Goal: Information Seeking & Learning: Learn about a topic

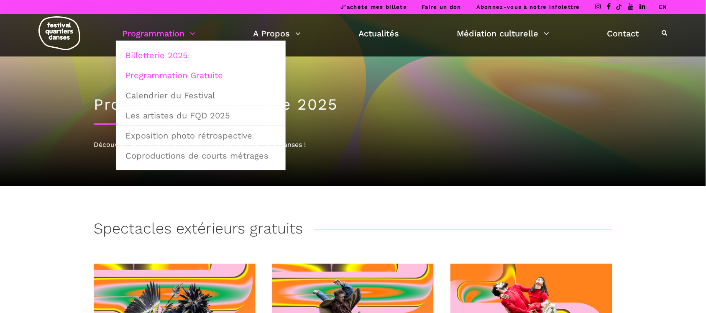
click at [178, 51] on link "Billetterie 2025" at bounding box center [200, 55] width 161 height 19
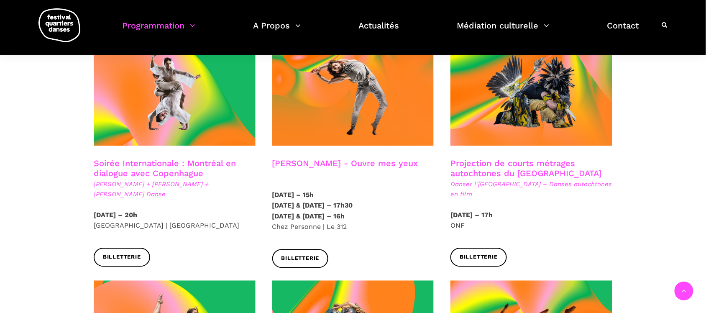
scroll to position [471, 0]
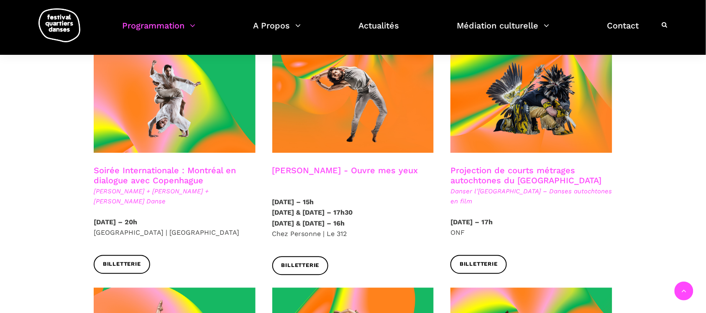
click at [519, 169] on h3 "Projection de courts métrages autochtones du Québec" at bounding box center [531, 176] width 162 height 21
click at [500, 166] on h3 "Projection de courts métrages autochtones du Québec" at bounding box center [531, 176] width 162 height 21
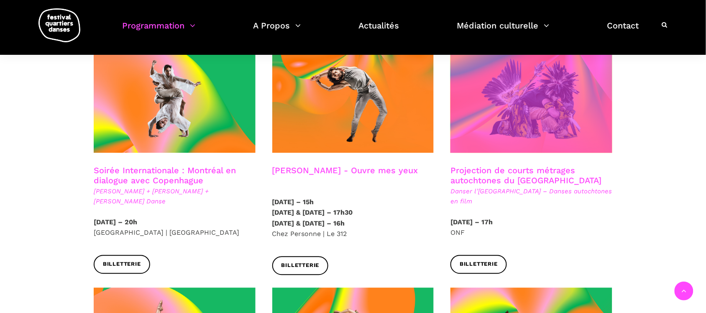
click at [505, 98] on span at bounding box center [531, 99] width 162 height 108
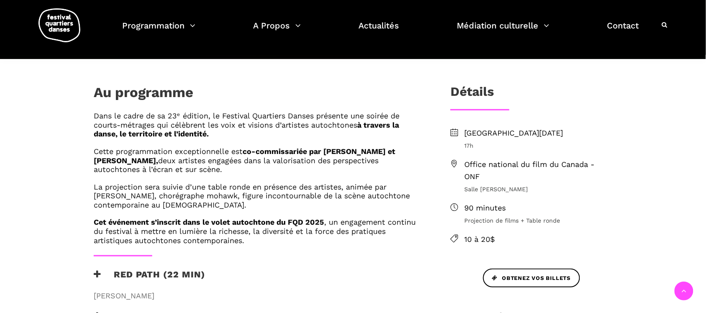
scroll to position [209, 0]
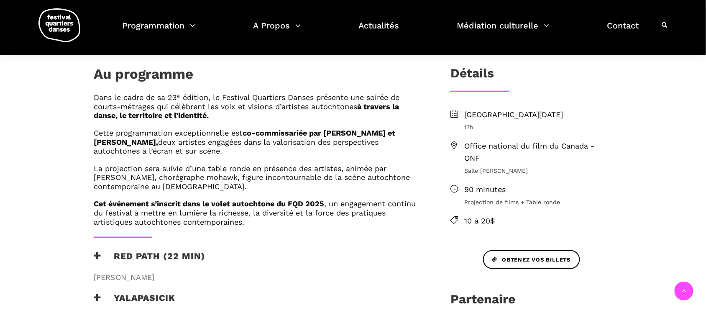
click at [517, 168] on span "Salle Alanis Obomsawin" at bounding box center [538, 170] width 148 height 9
click at [163, 112] on strong "à travers la danse, le territoire et l’identité." at bounding box center [246, 111] width 305 height 18
click at [174, 172] on h6 "La projection sera suivie d’une table ronde en présence des artistes, animée pa…" at bounding box center [259, 177] width 330 height 27
drag, startPoint x: 296, startPoint y: 182, endPoint x: 397, endPoint y: 170, distance: 102.4
click at [299, 182] on h6 "La projection sera suivie d’une table ronde en présence des artistes, animée pa…" at bounding box center [259, 177] width 330 height 27
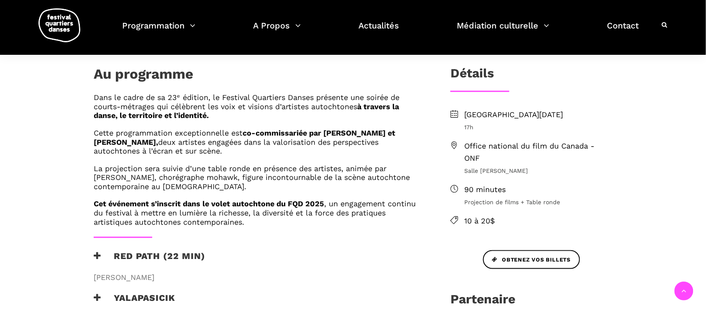
click at [518, 139] on ul "Lundi 8 septembre 2025 17h Office national du film du Canada - ONF Salle Alanis…" at bounding box center [531, 168] width 162 height 118
click at [563, 178] on ul "Lundi 8 septembre 2025 17h Office national du film du Canada - ONF Salle Alanis…" at bounding box center [531, 168] width 162 height 118
click at [258, 178] on h6 "La projection sera suivie d’une table ronde en présence des artistes, animée pa…" at bounding box center [259, 177] width 330 height 27
click at [258, 180] on h6 "La projection sera suivie d’une table ronde en présence des artistes, animée pa…" at bounding box center [259, 177] width 330 height 27
click at [324, 205] on strong "Cet événement s’inscrit dans le volet autochtone du FQD 2025" at bounding box center [209, 203] width 230 height 9
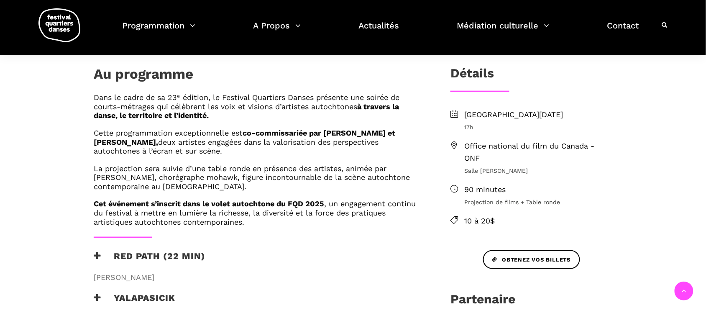
click at [350, 203] on h6 "Cet événement s’inscrit dans le volet autochtone du FQD 2025 , un engagement co…" at bounding box center [259, 212] width 330 height 27
click at [352, 210] on h6 "Cet événement s’inscrit dans le volet autochtone du FQD 2025 , un engagement co…" at bounding box center [259, 212] width 330 height 27
click at [466, 73] on h3 "Détails" at bounding box center [471, 76] width 43 height 21
click at [489, 120] on span "Lundi 8 septembre 2025" at bounding box center [538, 115] width 148 height 12
click at [476, 189] on span "90 minutes" at bounding box center [538, 190] width 148 height 12
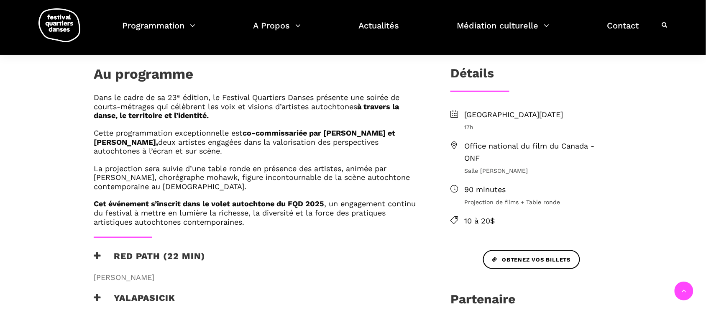
click at [480, 207] on ul "Lundi 8 septembre 2025 17h Office national du film du Canada - ONF Salle Alanis…" at bounding box center [531, 168] width 162 height 118
drag, startPoint x: 367, startPoint y: 149, endPoint x: 354, endPoint y: 145, distance: 13.5
click at [364, 149] on h6 "Cette programmation exceptionnelle est co-commissariée par Barbara Kaneratonni …" at bounding box center [259, 141] width 330 height 27
drag, startPoint x: 340, startPoint y: 133, endPoint x: 288, endPoint y: 103, distance: 59.8
click at [326, 123] on div "Dans le cadre de sa 23ᵉ édition, le Festival Quartiers Danses présente une soir…" at bounding box center [259, 159] width 330 height 133
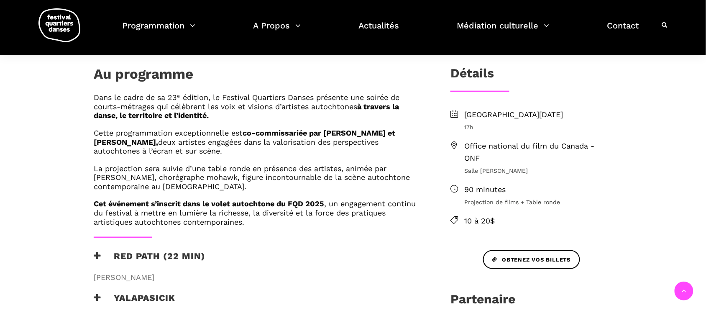
drag, startPoint x: 274, startPoint y: 88, endPoint x: 209, endPoint y: 72, distance: 67.3
click at [274, 88] on div "Au programme" at bounding box center [258, 79] width 346 height 27
click at [208, 72] on div "Au programme" at bounding box center [259, 76] width 330 height 21
click at [171, 72] on h1 "Au programme" at bounding box center [144, 76] width 100 height 21
click at [166, 136] on h6 "Cette programmation exceptionnelle est co-commissariée par Barbara Kaneratonni …" at bounding box center [259, 141] width 330 height 27
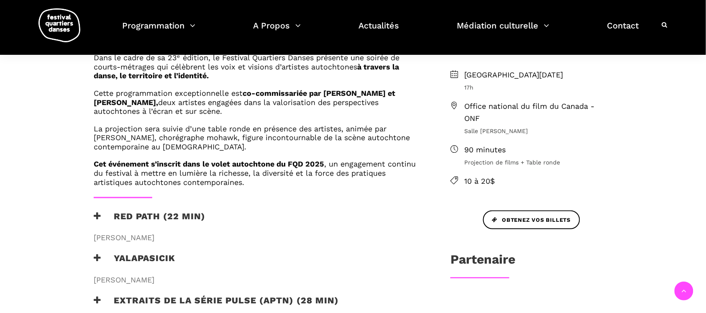
scroll to position [366, 0]
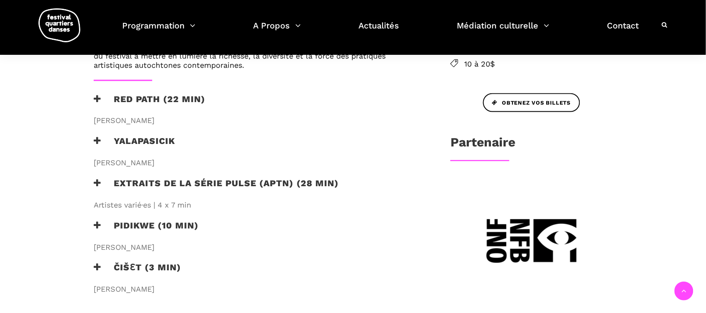
click at [180, 96] on h3 "RED PATH (22 min)" at bounding box center [150, 104] width 112 height 21
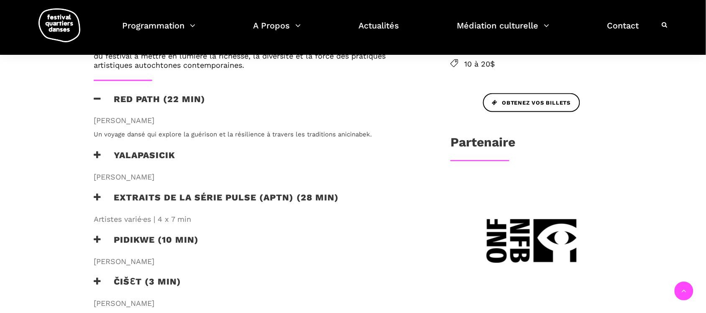
click at [183, 130] on p "Un voyage dansé qui explore la guérison et la résilience à travers les traditio…" at bounding box center [259, 135] width 330 height 10
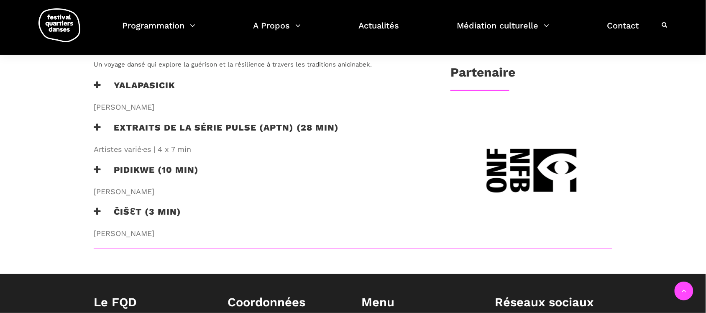
scroll to position [418, 0]
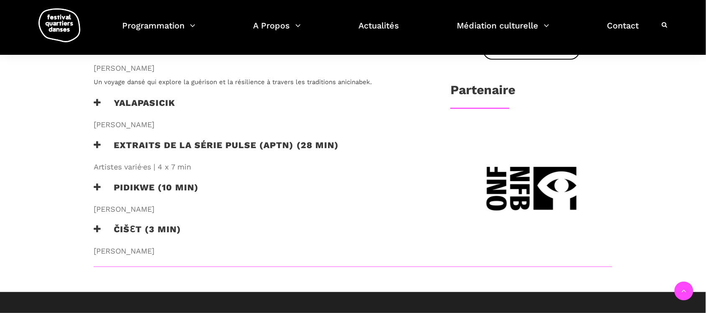
click at [491, 89] on h3 "Partenaire" at bounding box center [482, 93] width 65 height 21
click at [535, 95] on div "Partenaire" at bounding box center [531, 93] width 162 height 21
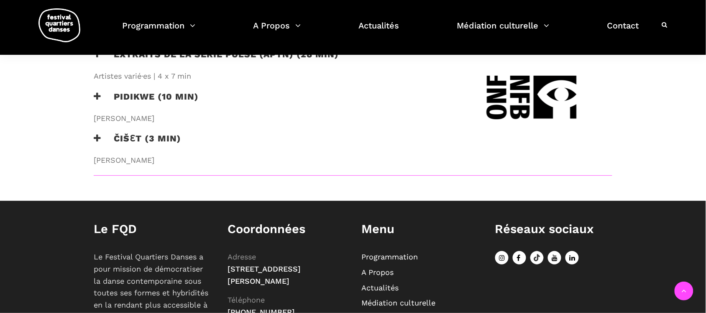
scroll to position [523, 0]
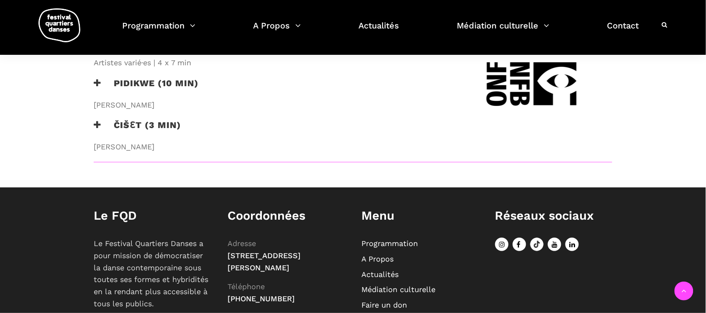
click at [171, 123] on h3 "ČIŠƐT (3 min)" at bounding box center [137, 130] width 87 height 21
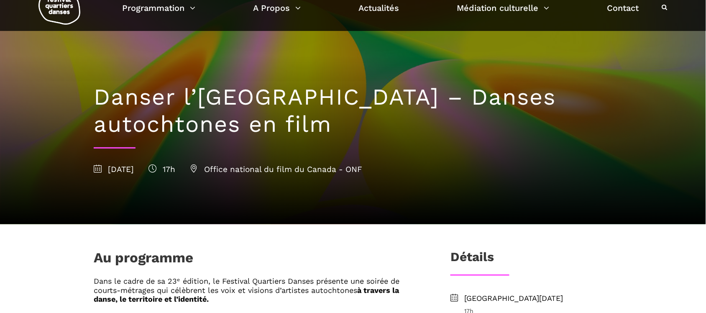
scroll to position [0, 0]
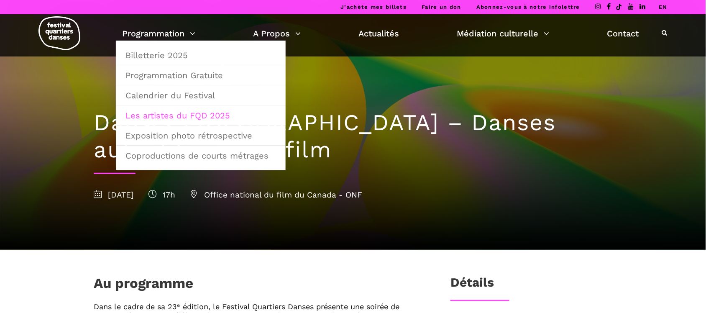
click at [166, 110] on link "Les artistes du FQD 2025" at bounding box center [200, 115] width 161 height 19
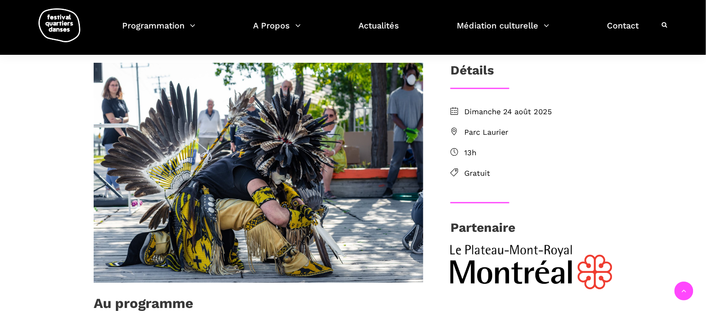
scroll to position [366, 0]
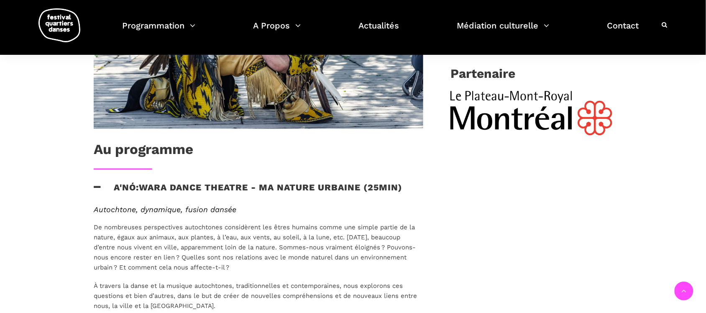
click at [260, 245] on span "De nombreuses perspectives autochtones considèrent les êtres humains comme une …" at bounding box center [255, 248] width 322 height 48
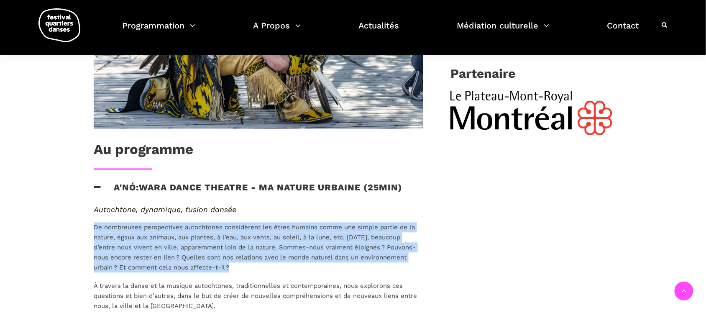
click at [260, 245] on span "De nombreuses perspectives autochtones considèrent les êtres humains comme une …" at bounding box center [255, 248] width 322 height 48
click at [208, 245] on span "De nombreuses perspectives autochtones considèrent les êtres humains comme une …" at bounding box center [255, 248] width 322 height 48
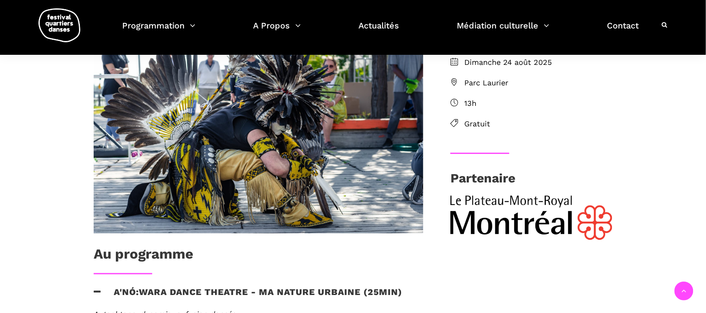
scroll to position [105, 0]
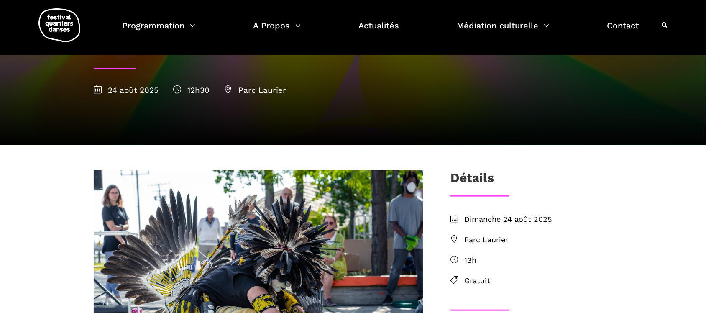
click at [489, 238] on span "Parc Laurier" at bounding box center [538, 240] width 148 height 12
click at [477, 213] on span "Dimanche 24 août 2025" at bounding box center [538, 219] width 148 height 12
click at [482, 281] on span "Gratuit" at bounding box center [538, 281] width 148 height 12
click at [477, 258] on span "13h" at bounding box center [538, 260] width 148 height 12
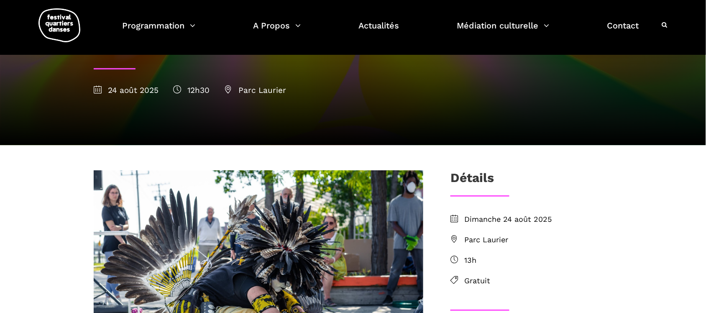
click at [489, 231] on ul "Dimanche 24 août 2025 Parc Laurier 13h Gratuit" at bounding box center [531, 249] width 162 height 73
click at [503, 211] on div "Détails Dimanche 24 août 2025 Parc Laurier 13h Gratuit Partenaire" at bounding box center [531, 289] width 179 height 239
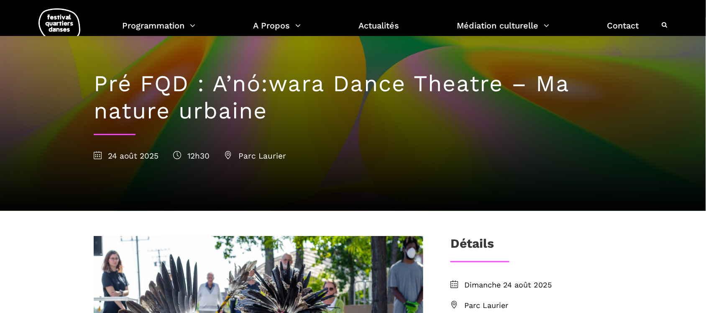
scroll to position [0, 0]
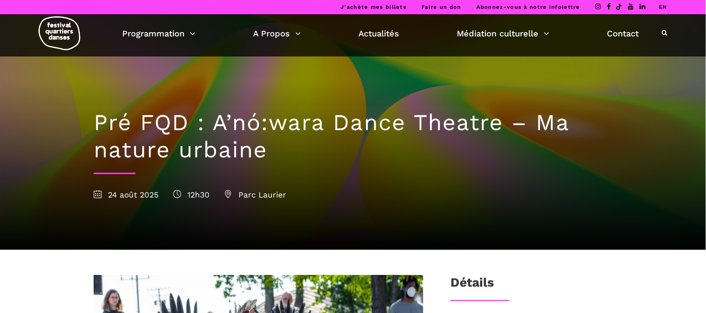
click at [260, 197] on span "Parc Laurier" at bounding box center [255, 195] width 62 height 10
click at [222, 148] on h1 "Pré FQD : A’nó:wara Dance Theatre – Ma nature urbaine" at bounding box center [353, 136] width 519 height 54
click at [220, 122] on h1 "Pré FQD : A’nó:wara Dance Theatre – Ma nature urbaine" at bounding box center [353, 136] width 519 height 54
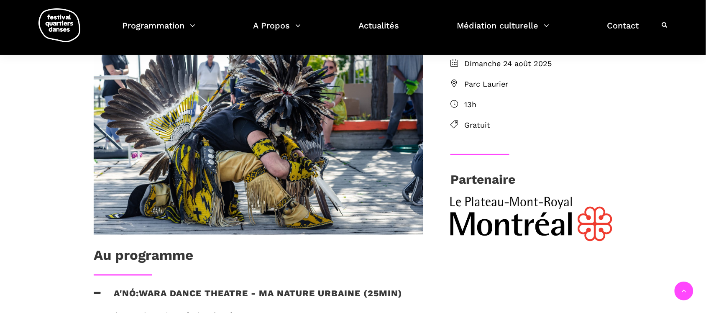
scroll to position [261, 0]
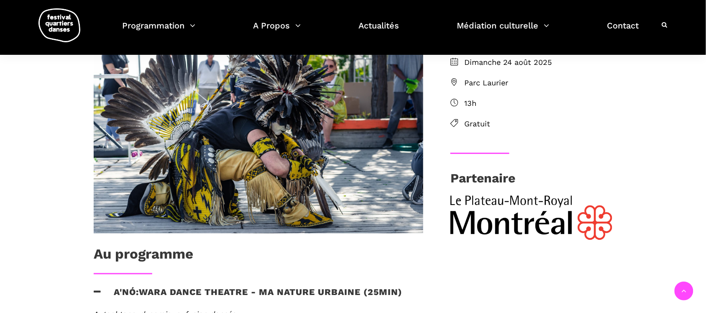
click at [478, 118] on span "Gratuit" at bounding box center [538, 124] width 148 height 12
click at [467, 97] on span "13h" at bounding box center [538, 103] width 148 height 12
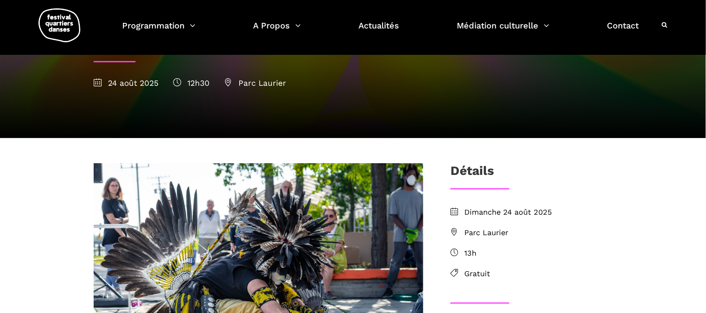
scroll to position [0, 0]
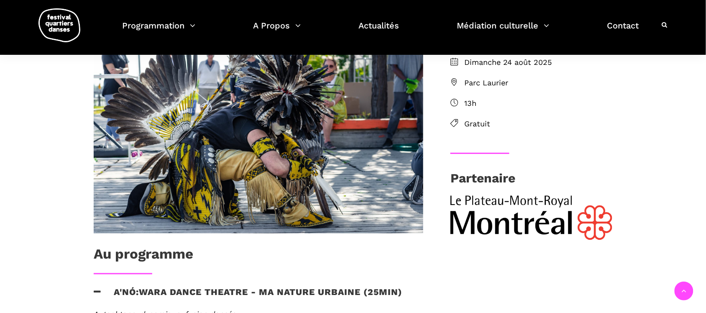
drag, startPoint x: 478, startPoint y: 87, endPoint x: 478, endPoint y: 95, distance: 8.4
click at [478, 89] on ul "Dimanche 24 août 2025 Parc Laurier 13h Gratuit" at bounding box center [531, 92] width 162 height 73
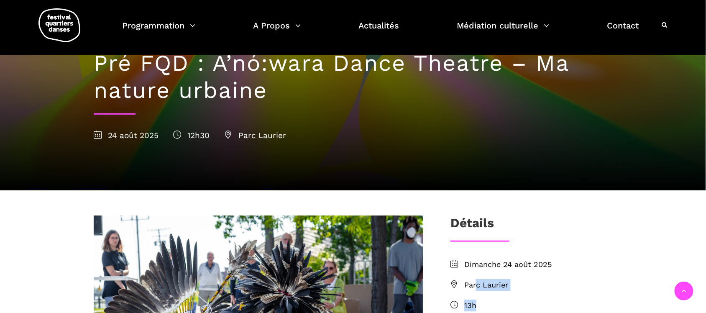
scroll to position [52, 0]
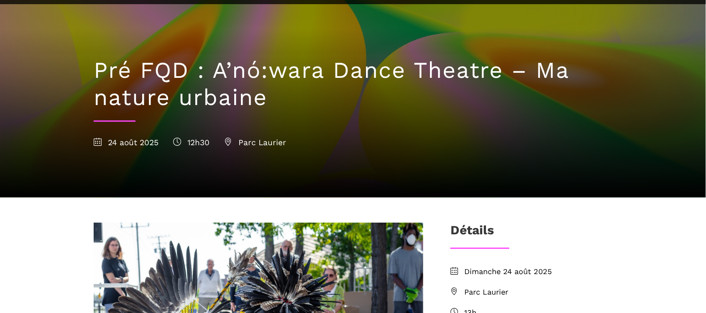
click at [471, 229] on h3 "Détails" at bounding box center [471, 233] width 43 height 21
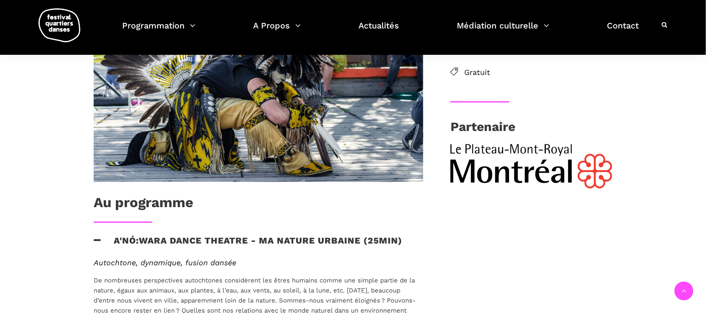
scroll to position [314, 0]
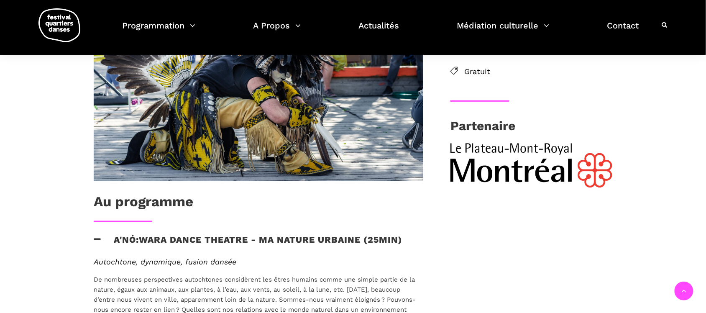
click at [483, 122] on h3 "Partenaire" at bounding box center [482, 128] width 65 height 21
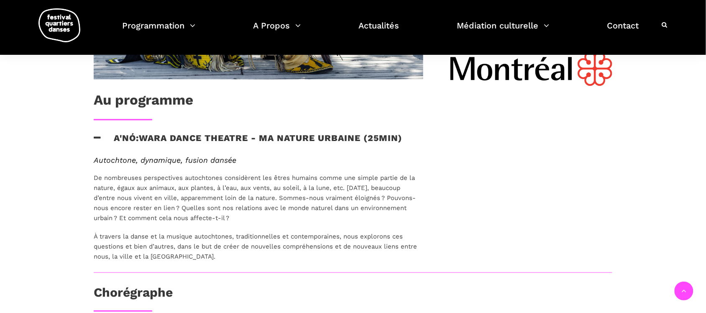
scroll to position [418, 0]
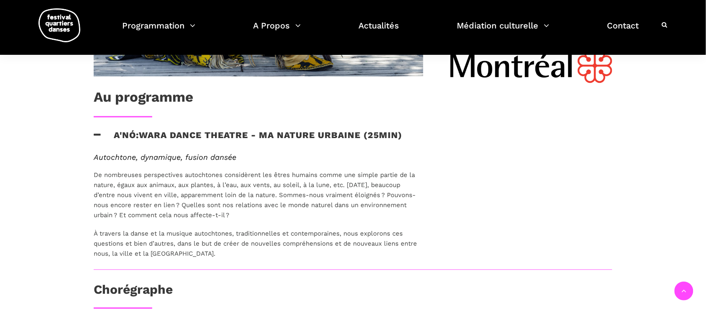
drag, startPoint x: 286, startPoint y: 197, endPoint x: 661, endPoint y: 228, distance: 376.0
click at [288, 200] on p "De nombreuses perspectives autochtones considèrent les êtres humains comme une …" at bounding box center [259, 195] width 330 height 50
click at [175, 168] on div "Autochtone, dynamique, fusion dansée De nombreuses perspectives autochtones con…" at bounding box center [259, 206] width 330 height 106
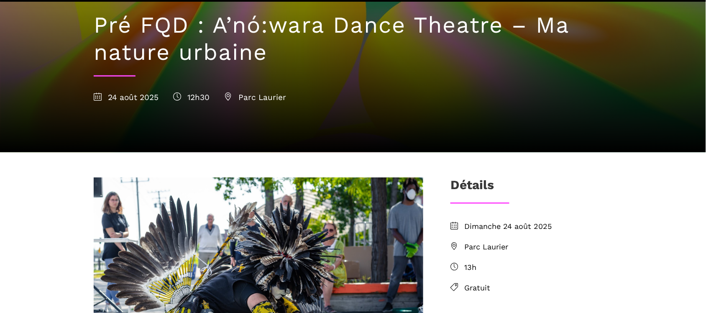
scroll to position [157, 0]
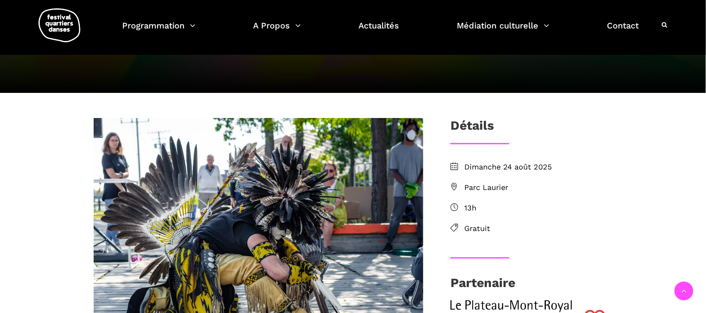
click at [509, 171] on span "Dimanche 24 août 2025" at bounding box center [538, 167] width 148 height 12
click at [503, 166] on span "Dimanche 24 août 2025" at bounding box center [538, 167] width 148 height 12
click at [501, 184] on span "Parc Laurier" at bounding box center [538, 188] width 148 height 12
click at [475, 211] on span "13h" at bounding box center [538, 208] width 148 height 12
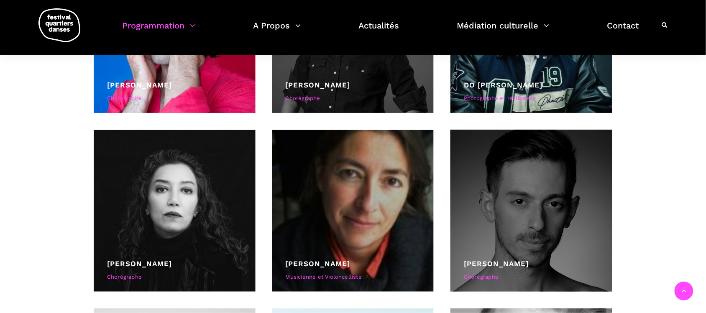
scroll to position [680, 0]
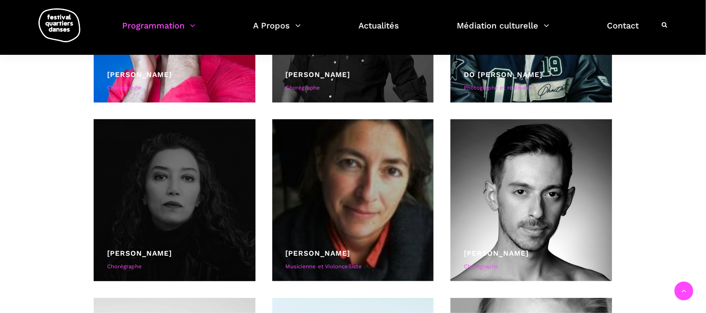
click at [196, 198] on div at bounding box center [175, 200] width 162 height 162
drag, startPoint x: 139, startPoint y: 210, endPoint x: 144, endPoint y: 210, distance: 5.5
click at [141, 210] on div at bounding box center [175, 200] width 162 height 162
click at [145, 253] on link "[PERSON_NAME]" at bounding box center [139, 253] width 65 height 8
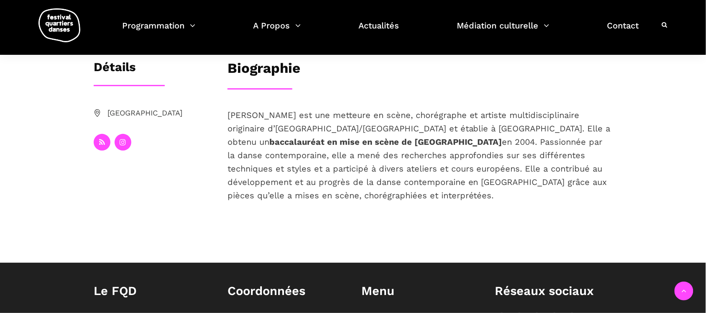
scroll to position [145, 0]
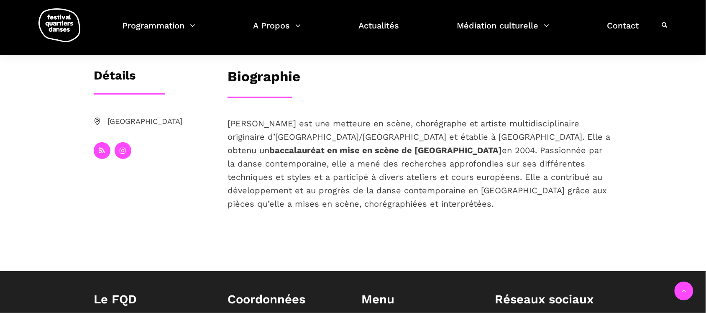
click at [269, 151] on strong "baccalauréat en mise en scène de théâtre de l’Université Sooreh" at bounding box center [385, 150] width 233 height 10
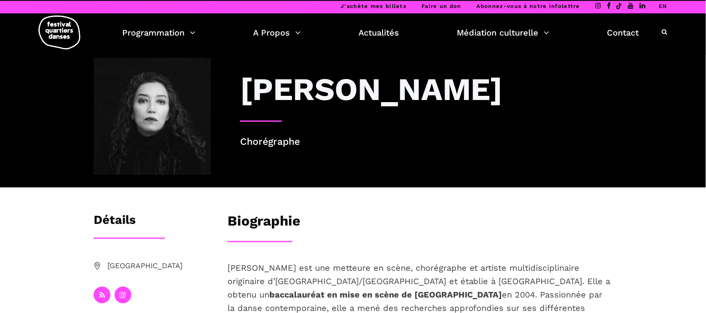
scroll to position [0, 0]
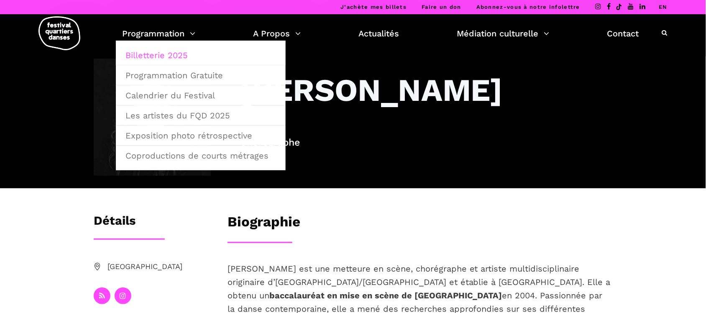
click at [157, 56] on link "Billetterie 2025" at bounding box center [200, 55] width 161 height 19
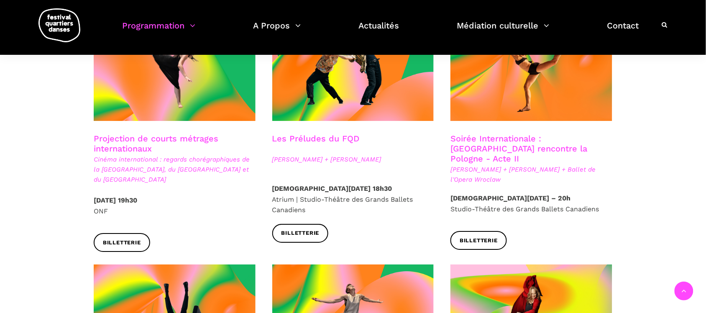
scroll to position [732, 0]
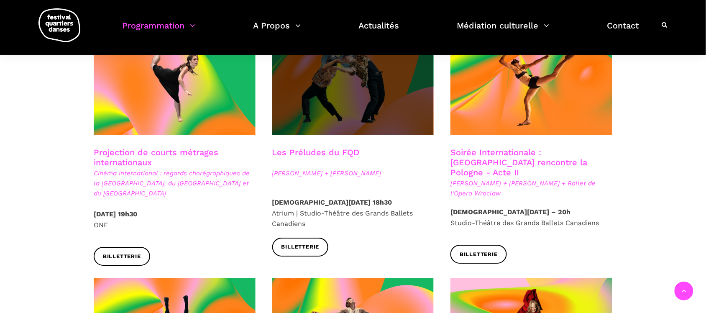
click at [335, 107] on span at bounding box center [353, 80] width 162 height 108
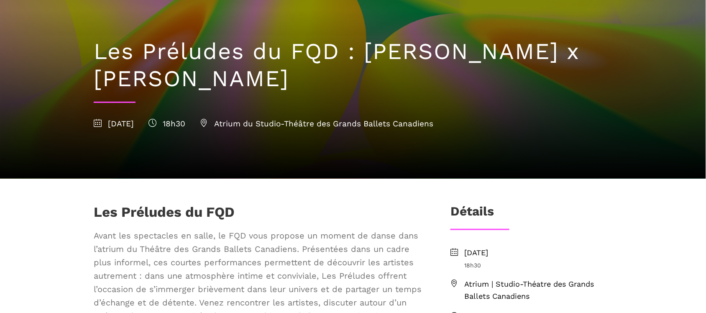
scroll to position [209, 0]
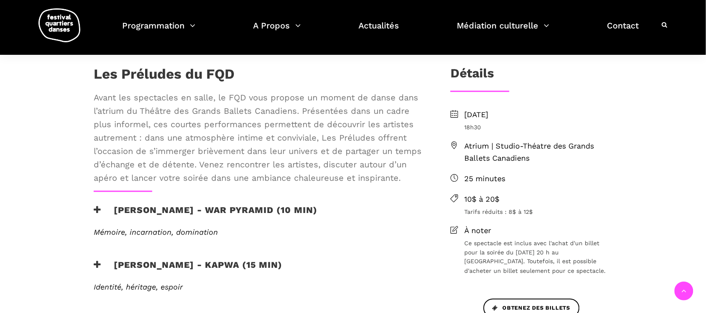
click at [203, 209] on h3 "[PERSON_NAME] - War Pyramid (10 min)" at bounding box center [206, 215] width 224 height 21
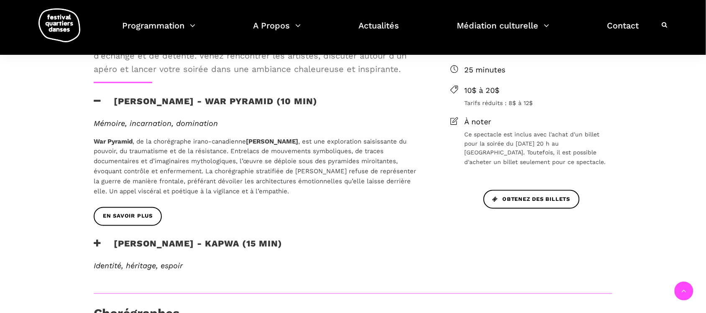
scroll to position [314, 0]
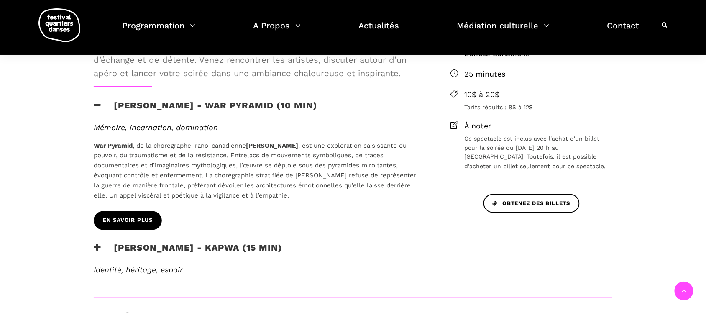
click at [141, 222] on span "En savoir plus" at bounding box center [128, 220] width 50 height 9
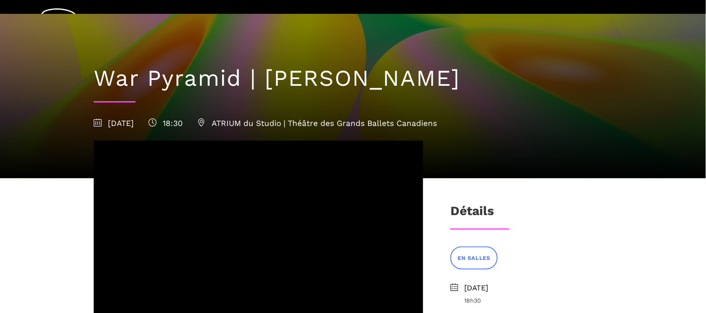
scroll to position [157, 0]
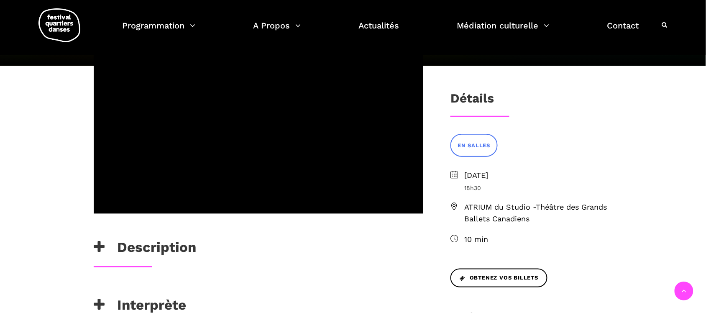
click at [158, 255] on h3 "Description" at bounding box center [145, 249] width 102 height 21
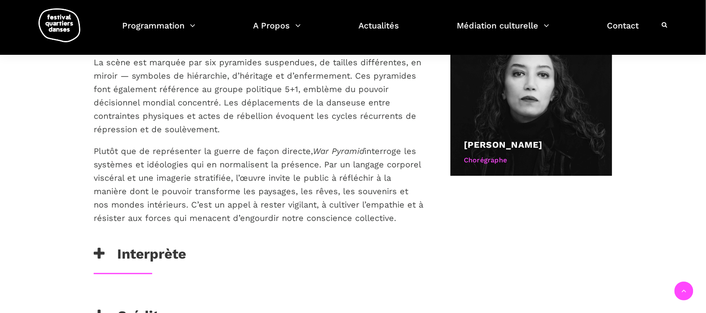
scroll to position [523, 0]
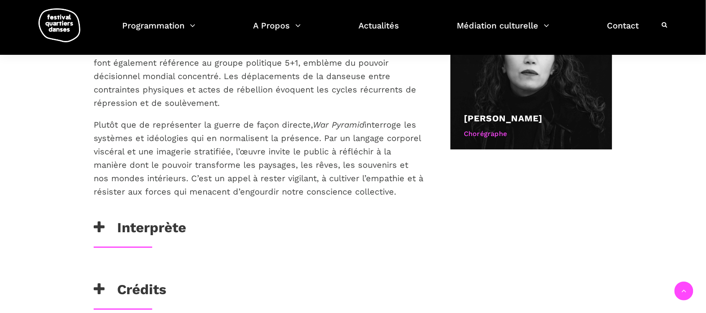
click at [168, 273] on div "[PERSON_NAME]" at bounding box center [258, 272] width 346 height 17
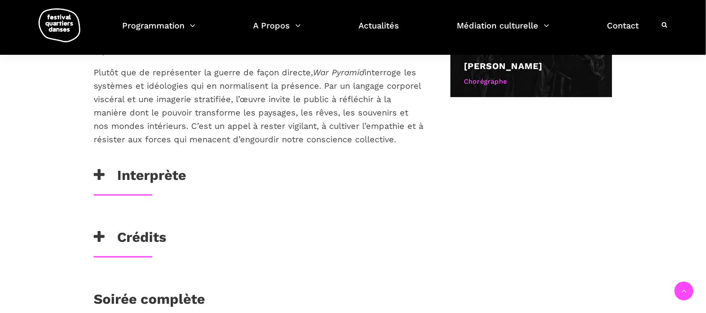
click at [143, 233] on h3 "Crédits" at bounding box center [130, 239] width 73 height 21
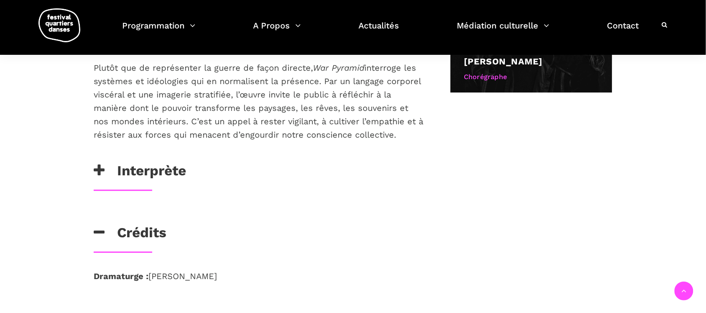
scroll to position [575, 0]
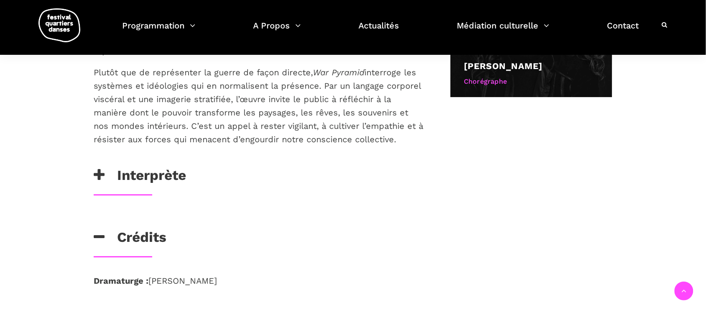
click at [153, 172] on h3 "Interprète" at bounding box center [140, 177] width 92 height 21
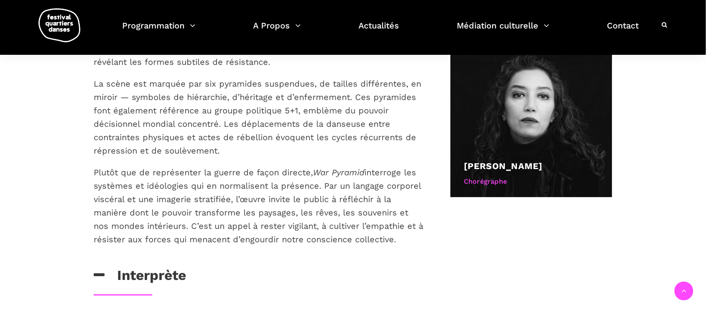
scroll to position [471, 0]
